Goal: Task Accomplishment & Management: Complete application form

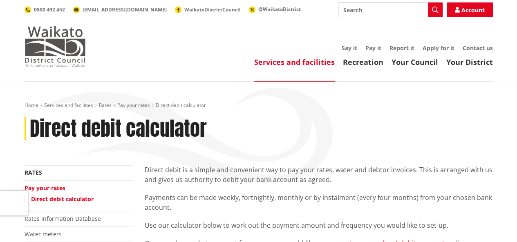
click at [64, 48] on img at bounding box center [55, 46] width 61 height 41
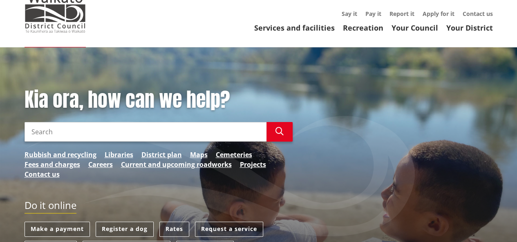
scroll to position [82, 0]
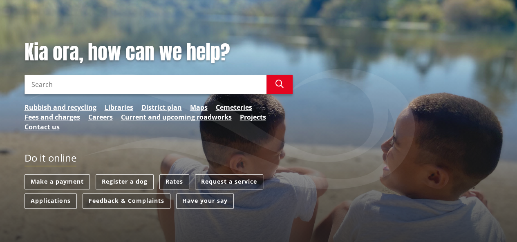
click at [177, 182] on link "Rates" at bounding box center [174, 181] width 30 height 15
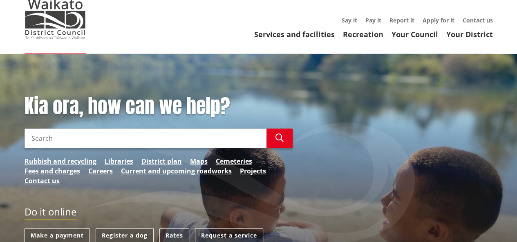
scroll to position [0, 0]
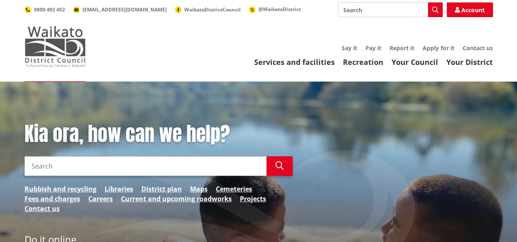
click at [55, 53] on img at bounding box center [55, 46] width 61 height 41
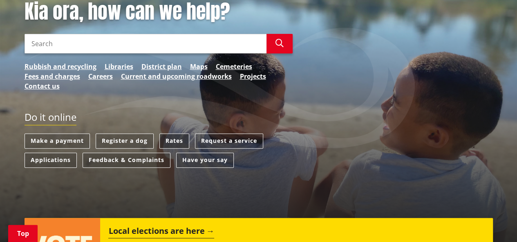
scroll to position [82, 0]
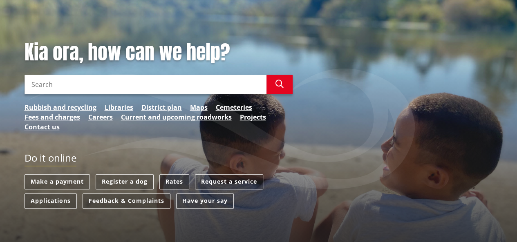
click at [177, 181] on link "Rates" at bounding box center [174, 181] width 30 height 15
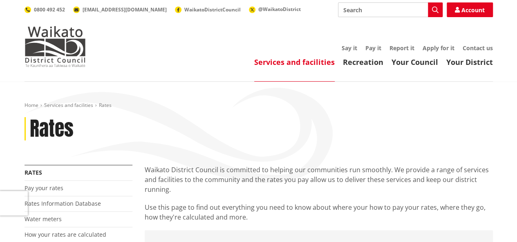
scroll to position [41, 0]
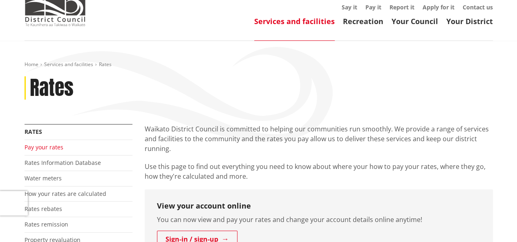
click at [44, 147] on link "Pay your rates" at bounding box center [44, 147] width 39 height 8
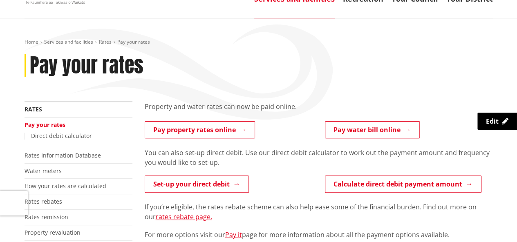
scroll to position [82, 0]
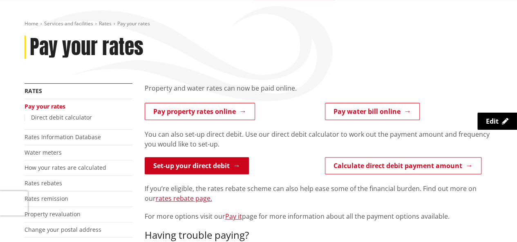
click at [190, 168] on link "Set-up your direct debit" at bounding box center [197, 165] width 104 height 17
